Goal: Find specific page/section: Find specific page/section

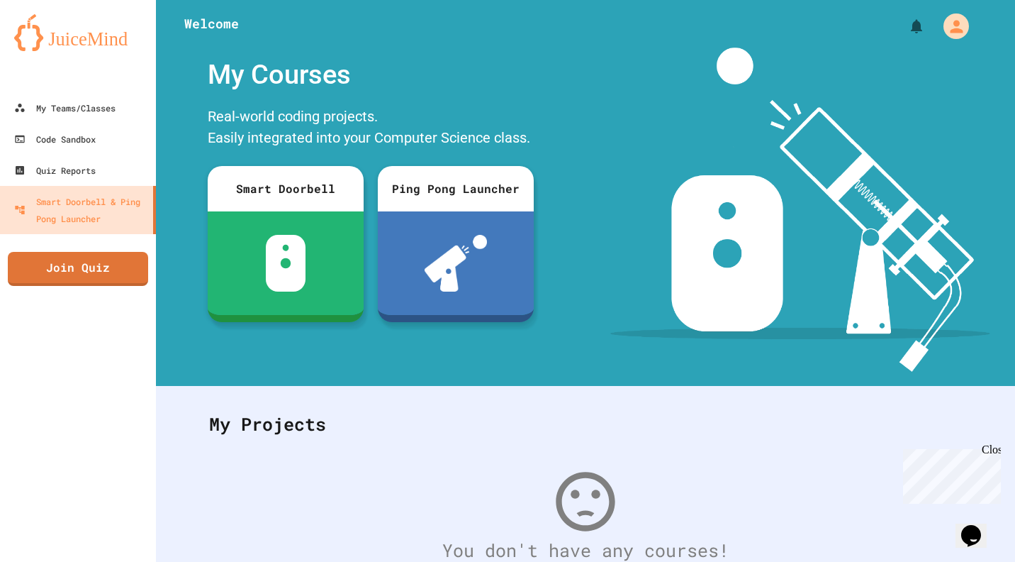
click at [112, 108] on div "My Teams/Classes" at bounding box center [64, 107] width 101 height 17
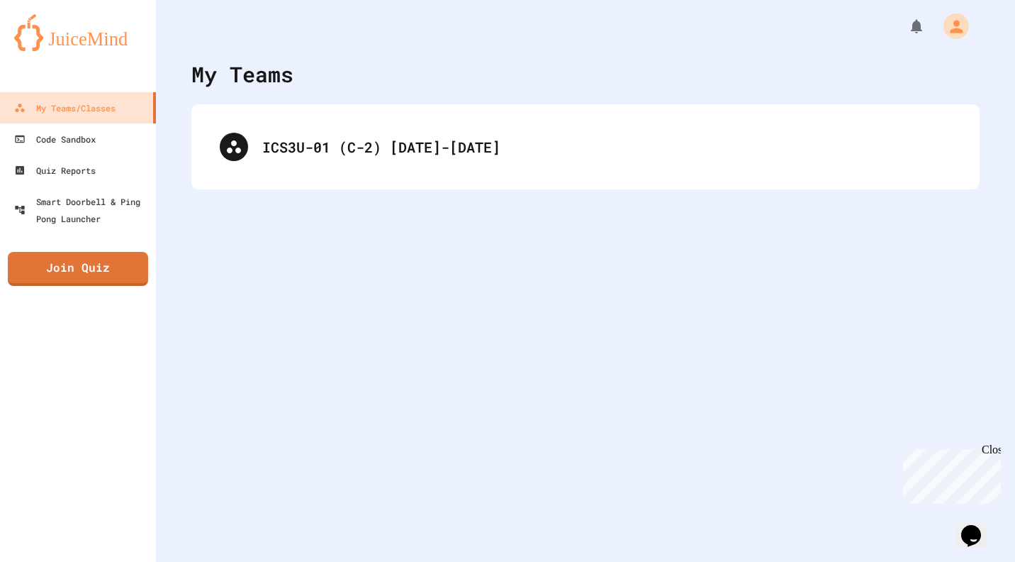
click at [523, 172] on div "ICS3U-01 (C-2) [DATE]-[DATE]" at bounding box center [586, 146] width 760 height 57
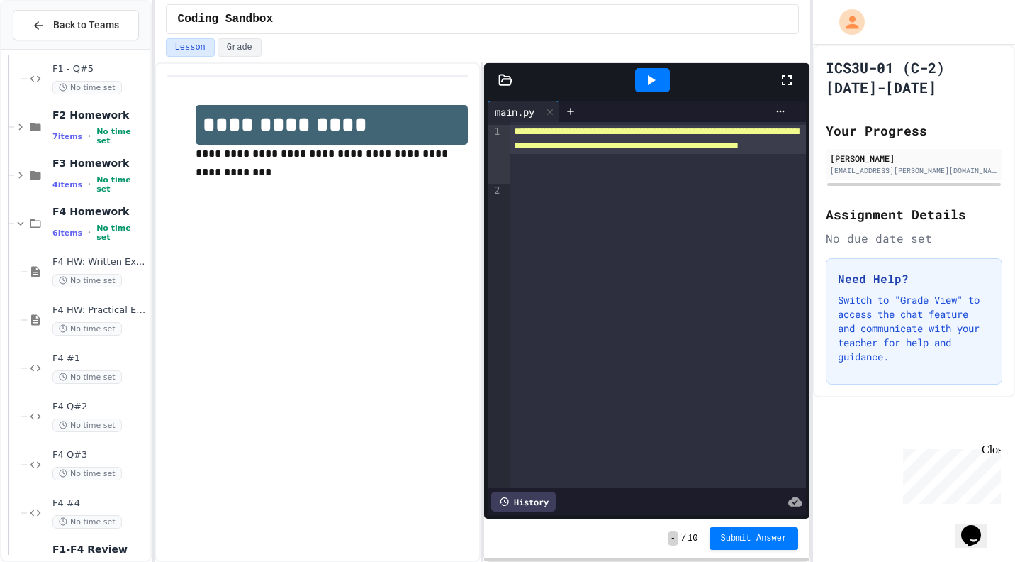
scroll to position [530, 0]
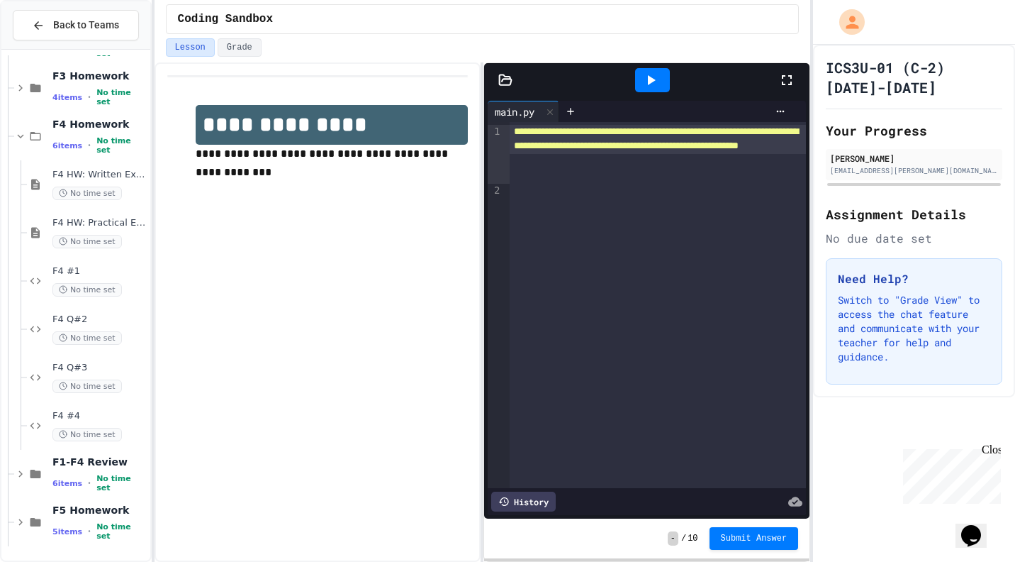
click at [99, 528] on span "No time set" at bounding box center [121, 531] width 50 height 18
click at [84, 524] on div "F5 Homework 5 items • No time set" at bounding box center [99, 522] width 95 height 38
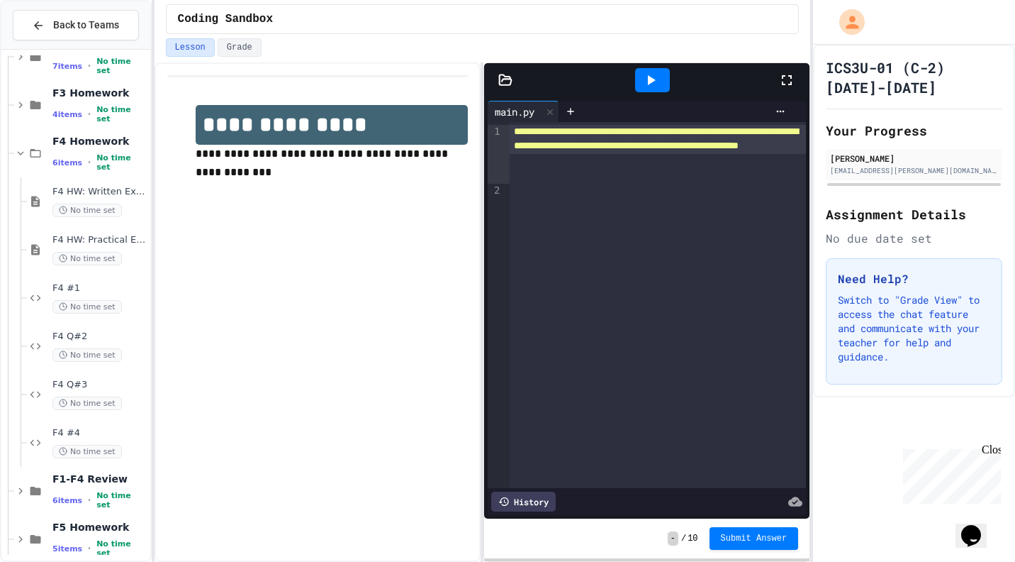
click at [93, 541] on div "F5 Homework 5 items • No time set" at bounding box center [99, 539] width 95 height 38
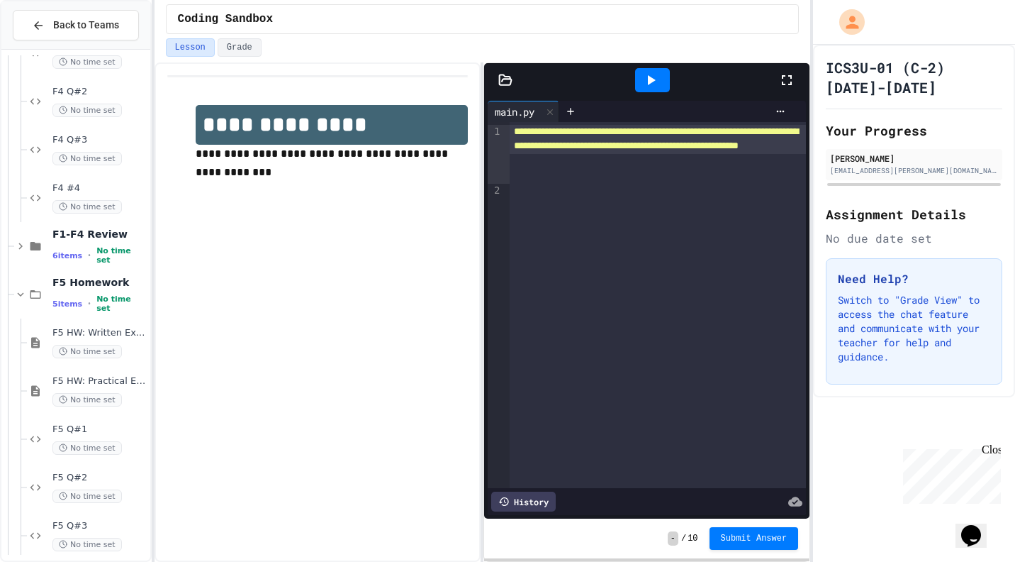
scroll to position [772, 0]
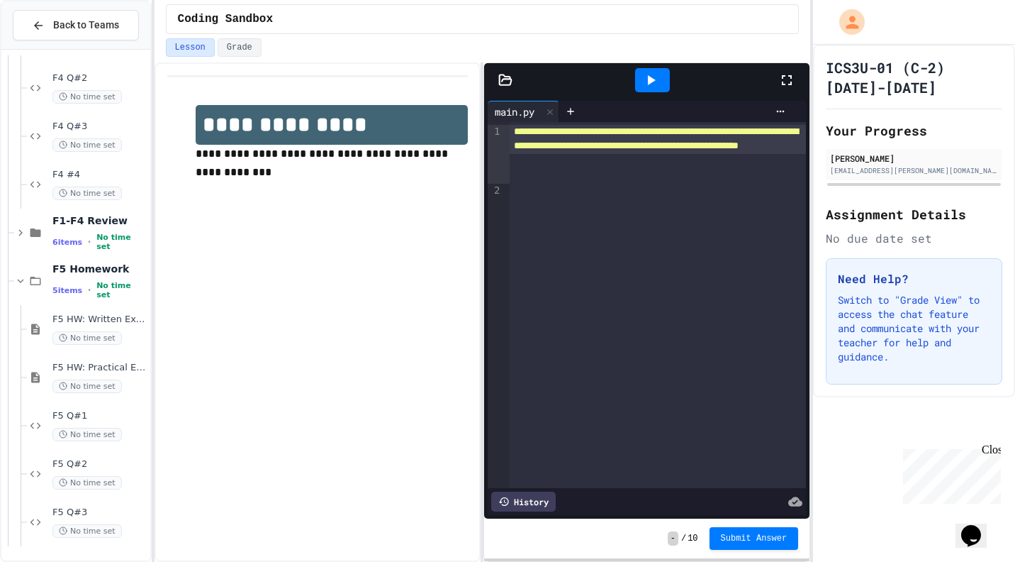
click at [120, 329] on div "F5 HW: Written Exercises No time set" at bounding box center [99, 328] width 95 height 31
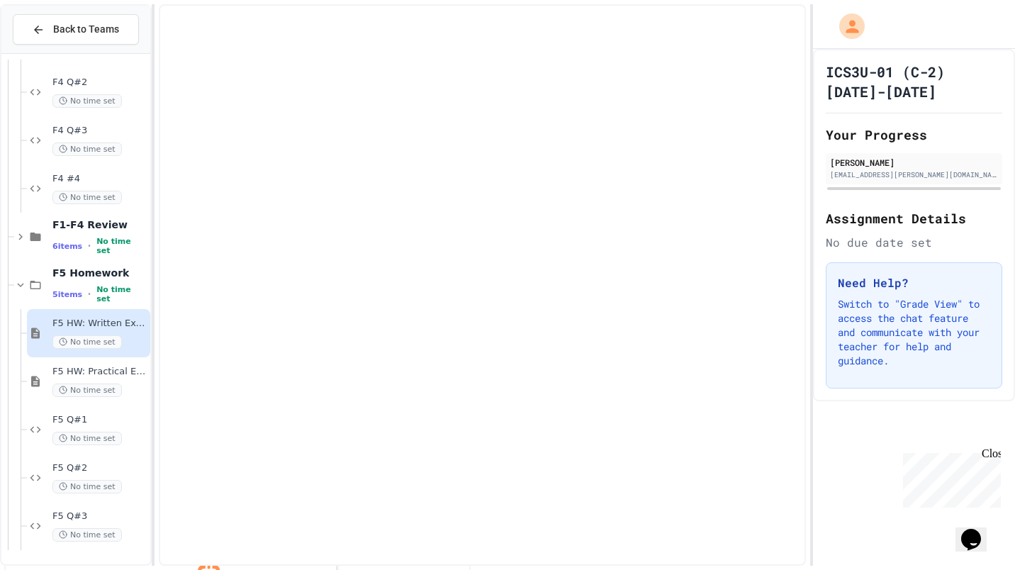
scroll to position [755, 0]
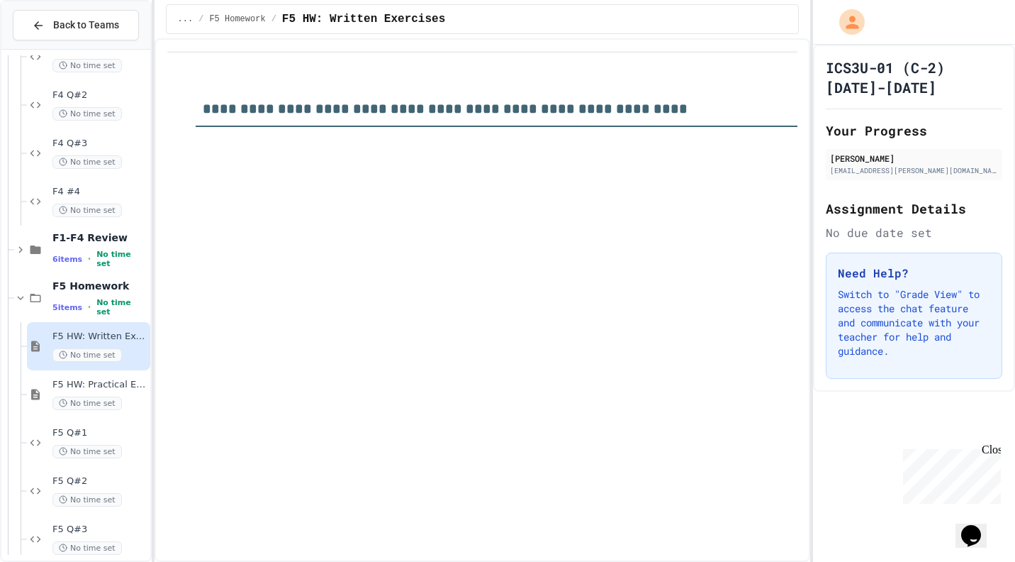
click at [116, 406] on span "No time set" at bounding box center [86, 402] width 69 height 13
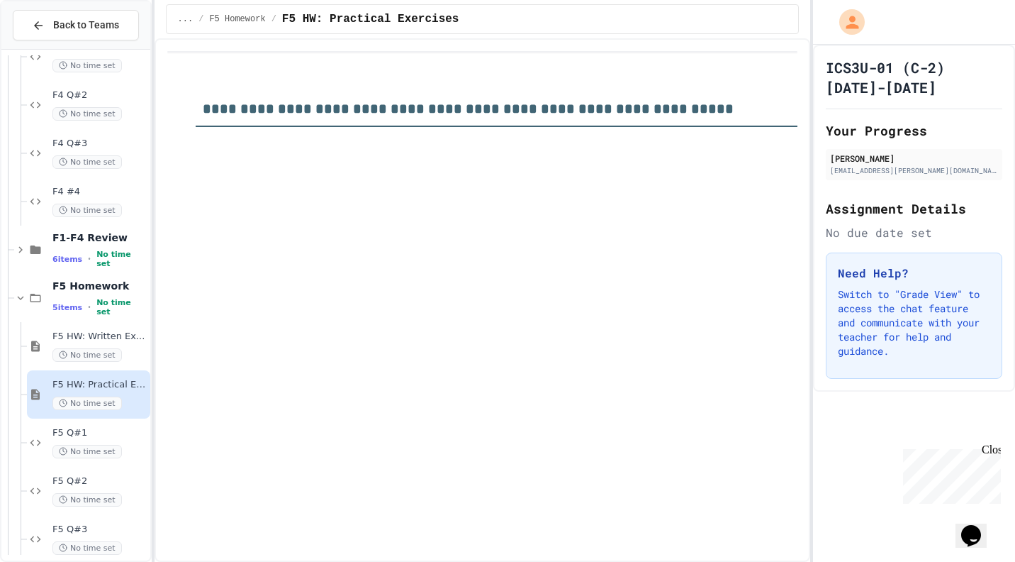
click at [115, 430] on span "F5 Q#1" at bounding box center [99, 433] width 95 height 12
